Goal: Transaction & Acquisition: Purchase product/service

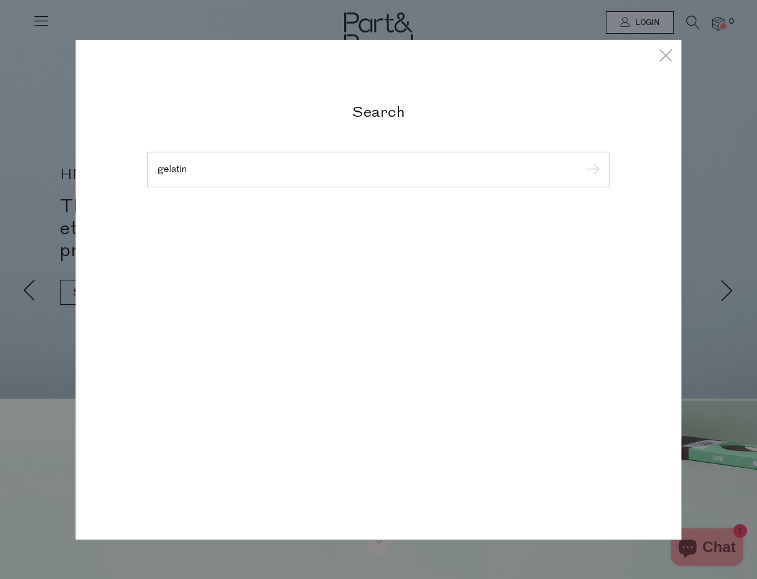
type input "gelatin"
click at [581, 161] on input "submit" at bounding box center [590, 170] width 19 height 19
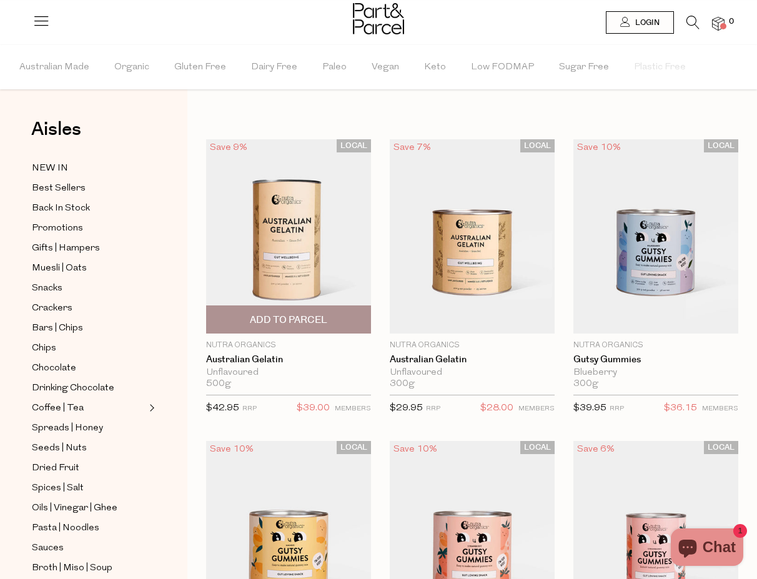
click at [281, 320] on span "Add To Parcel" at bounding box center [288, 320] width 77 height 13
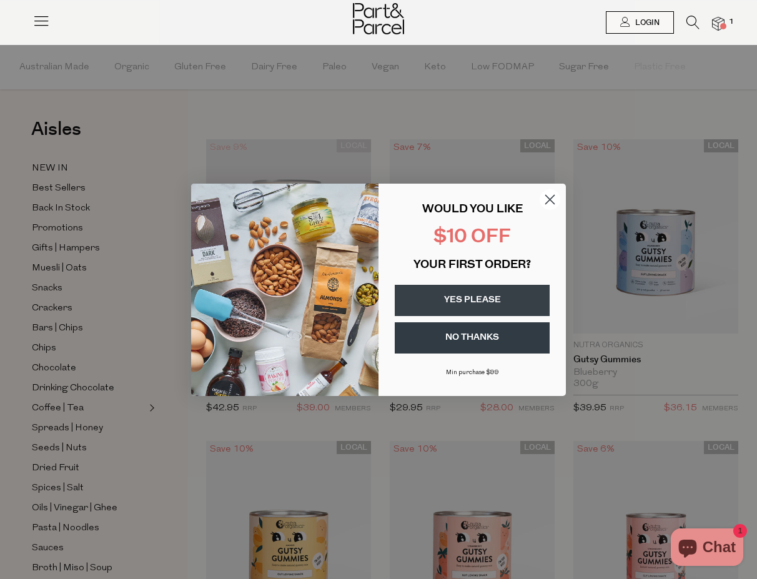
click at [482, 296] on button "YES PLEASE" at bounding box center [472, 300] width 155 height 31
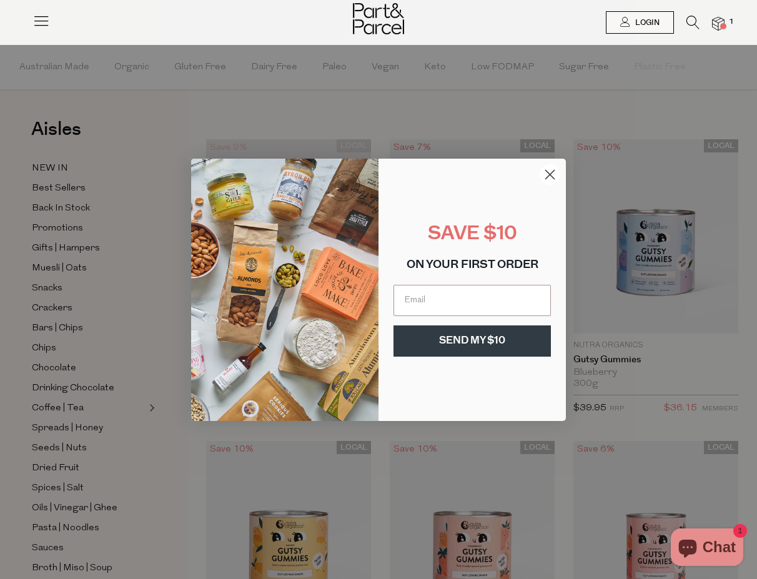
click at [482, 296] on input "Email" at bounding box center [472, 300] width 157 height 31
type input "[EMAIL_ADDRESS][DOMAIN_NAME]"
click at [472, 337] on button "SEND MY $10" at bounding box center [472, 340] width 157 height 31
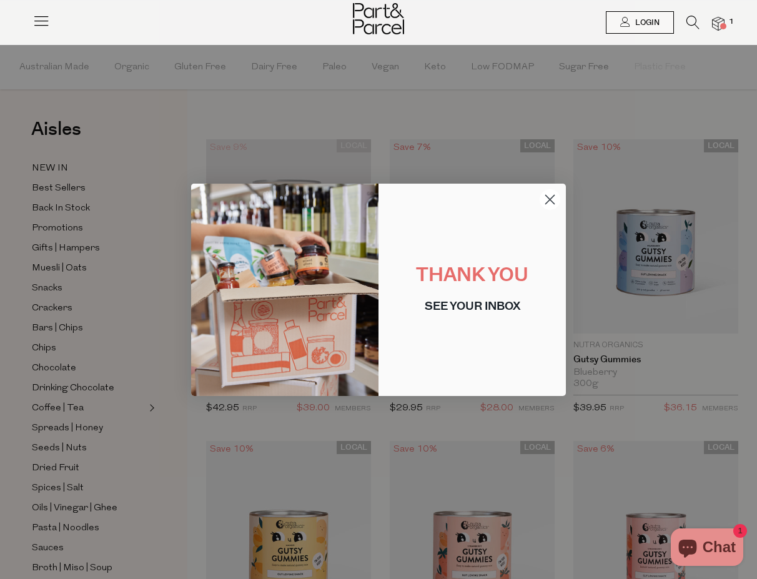
click at [554, 200] on circle "Close dialog" at bounding box center [550, 199] width 21 height 21
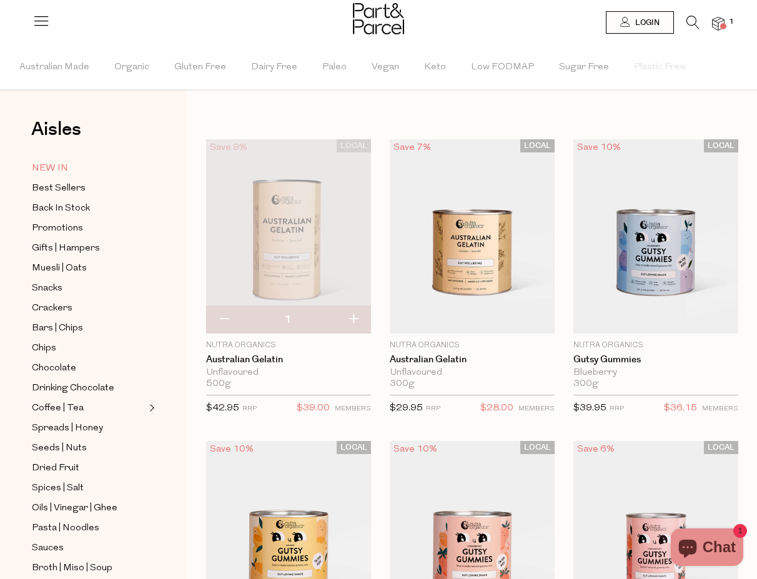
click at [67, 169] on span "NEW IN" at bounding box center [50, 168] width 36 height 15
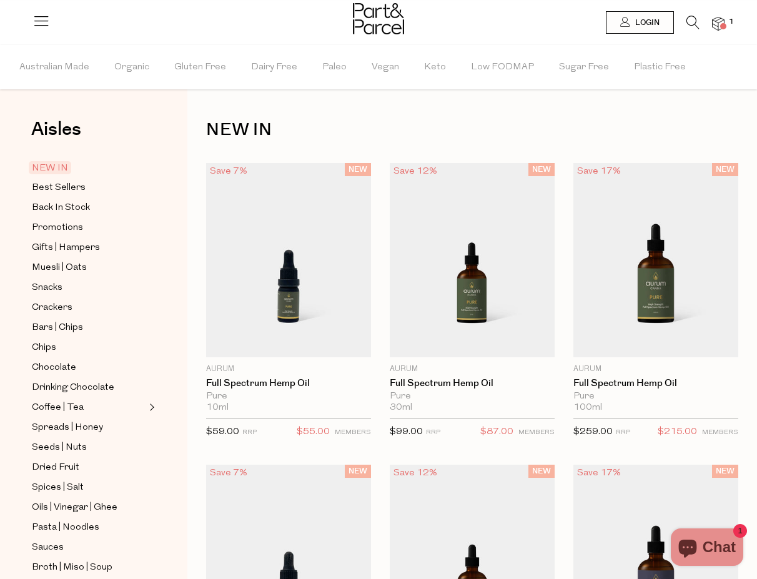
click at [44, 29] on icon at bounding box center [40, 20] width 17 height 17
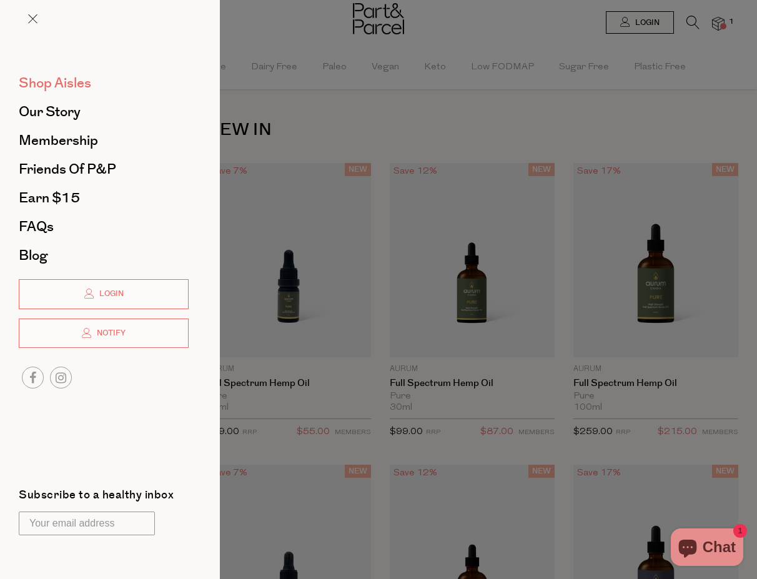
click at [60, 81] on span "Shop Aisles" at bounding box center [55, 83] width 72 height 20
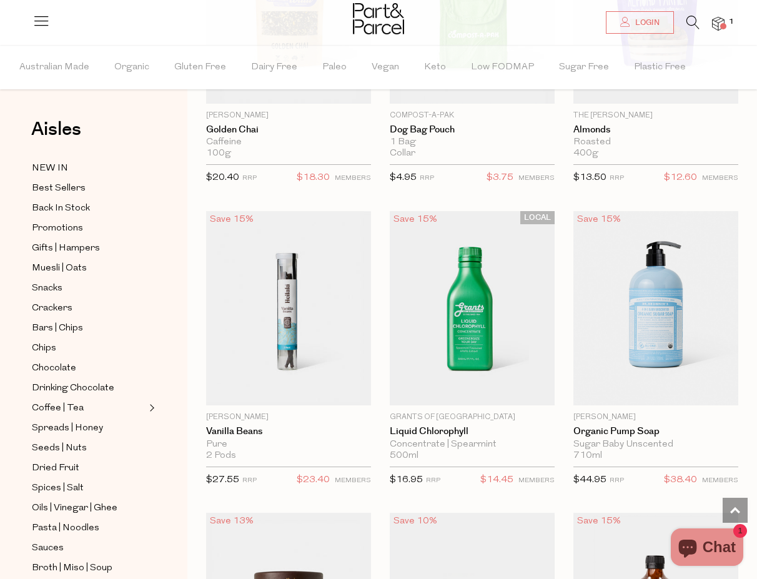
scroll to position [2755, 0]
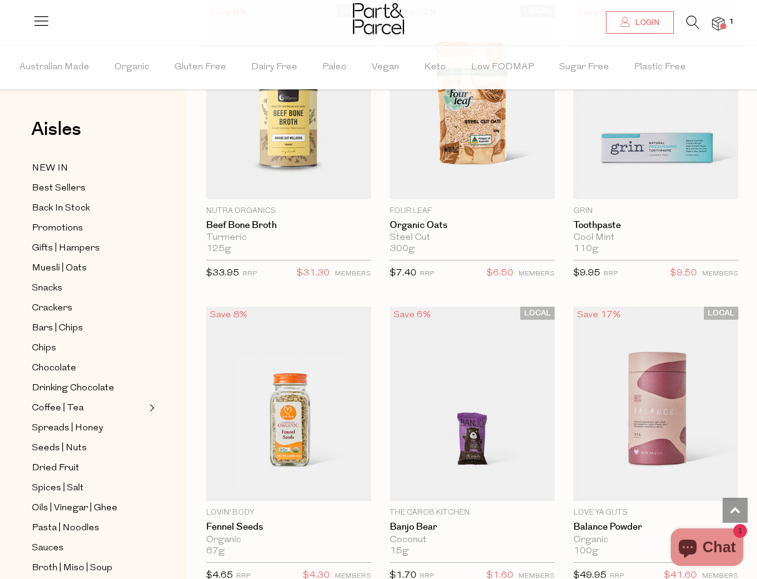
scroll to position [9334, 0]
